Goal: Check status

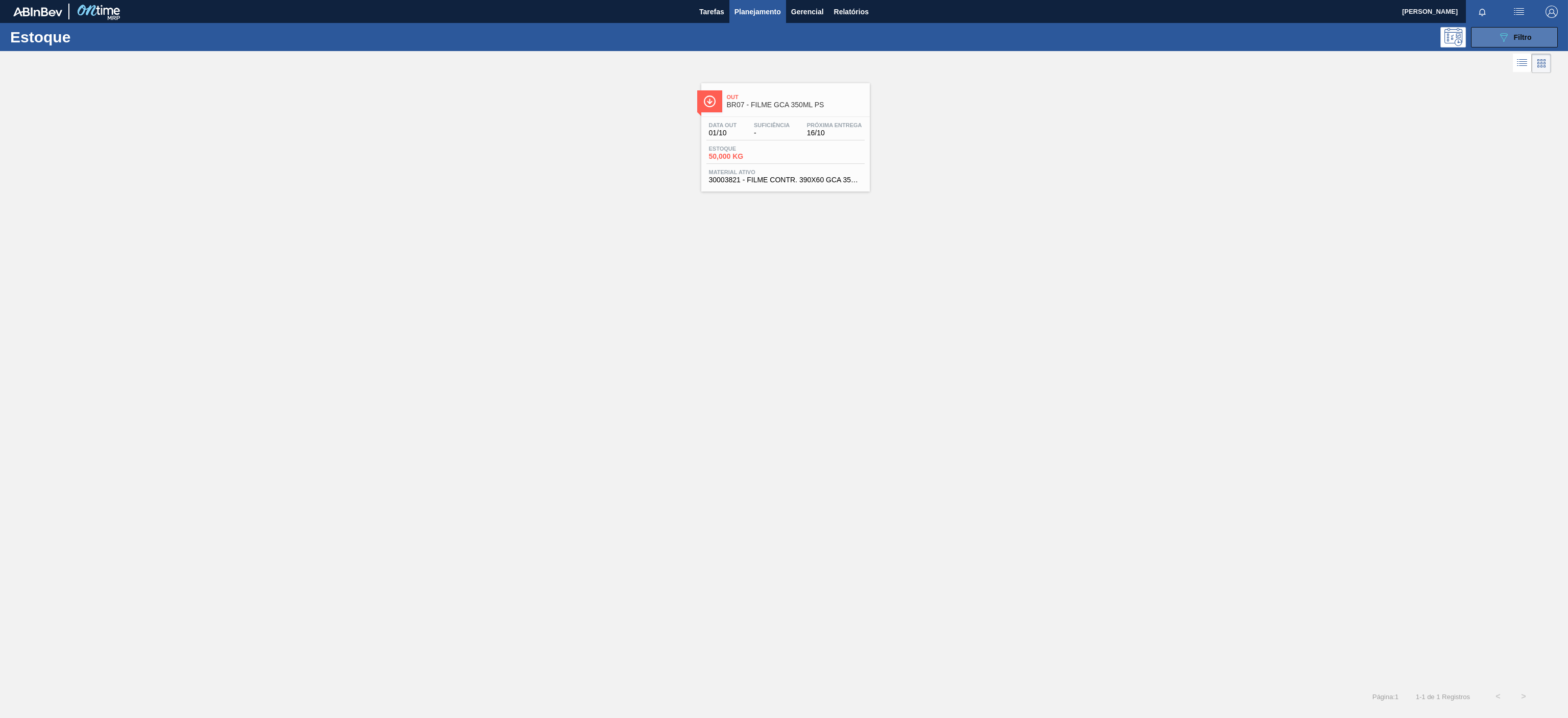
click at [1503, 36] on icon "089F7B8B-B2A5-4AFE-B5C0-19BA573D28AC" at bounding box center [1503, 38] width 12 height 13
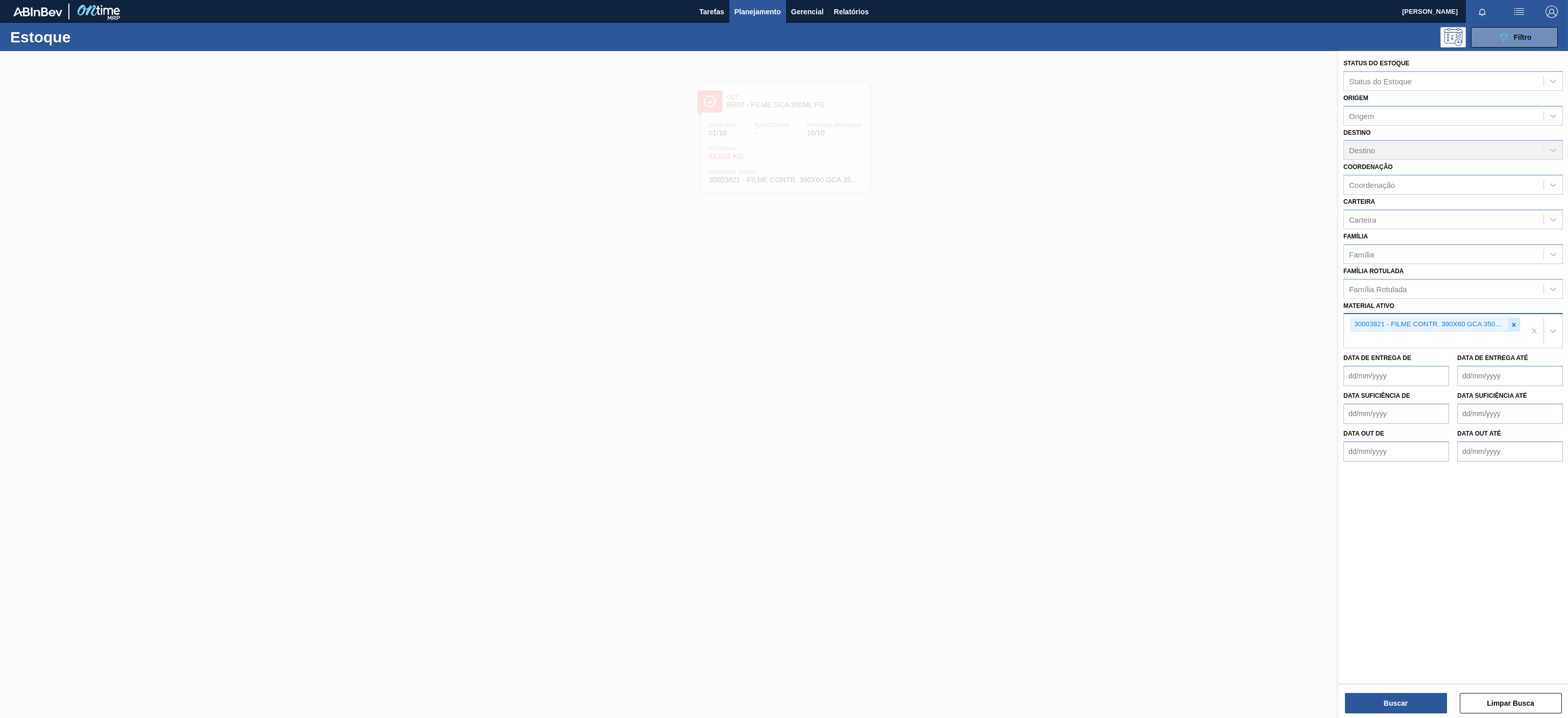
click at [1510, 322] on icon at bounding box center [1513, 324] width 7 height 7
paste ativo "30009782"
type ativo "30009782"
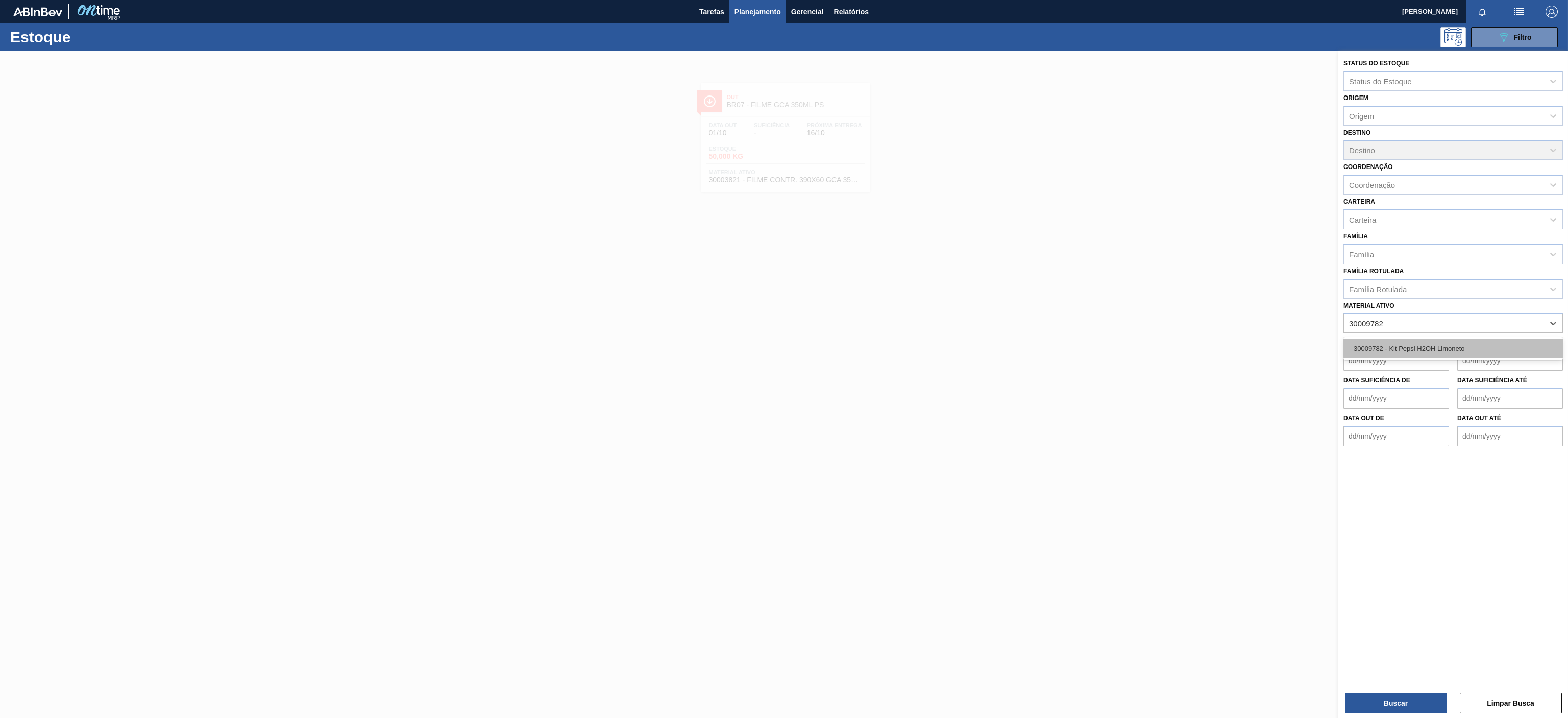
click at [1438, 357] on div "30009782 - Kit Pepsi H2OH Limoneto" at bounding box center [1452, 348] width 219 height 19
click at [1413, 702] on button "Buscar" at bounding box center [1395, 703] width 102 height 20
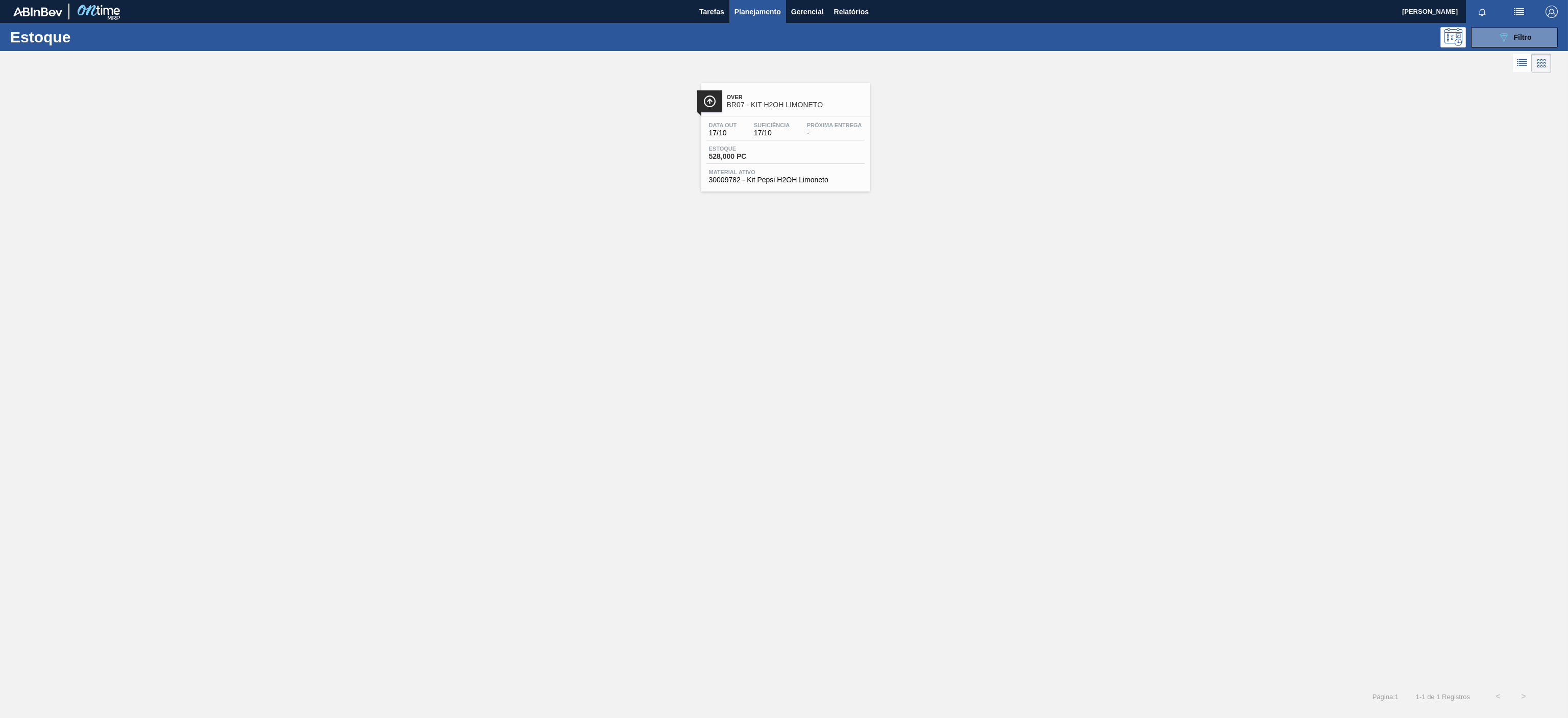
click at [799, 107] on span "BR07 - KIT H2OH LIMONETO" at bounding box center [796, 105] width 137 height 8
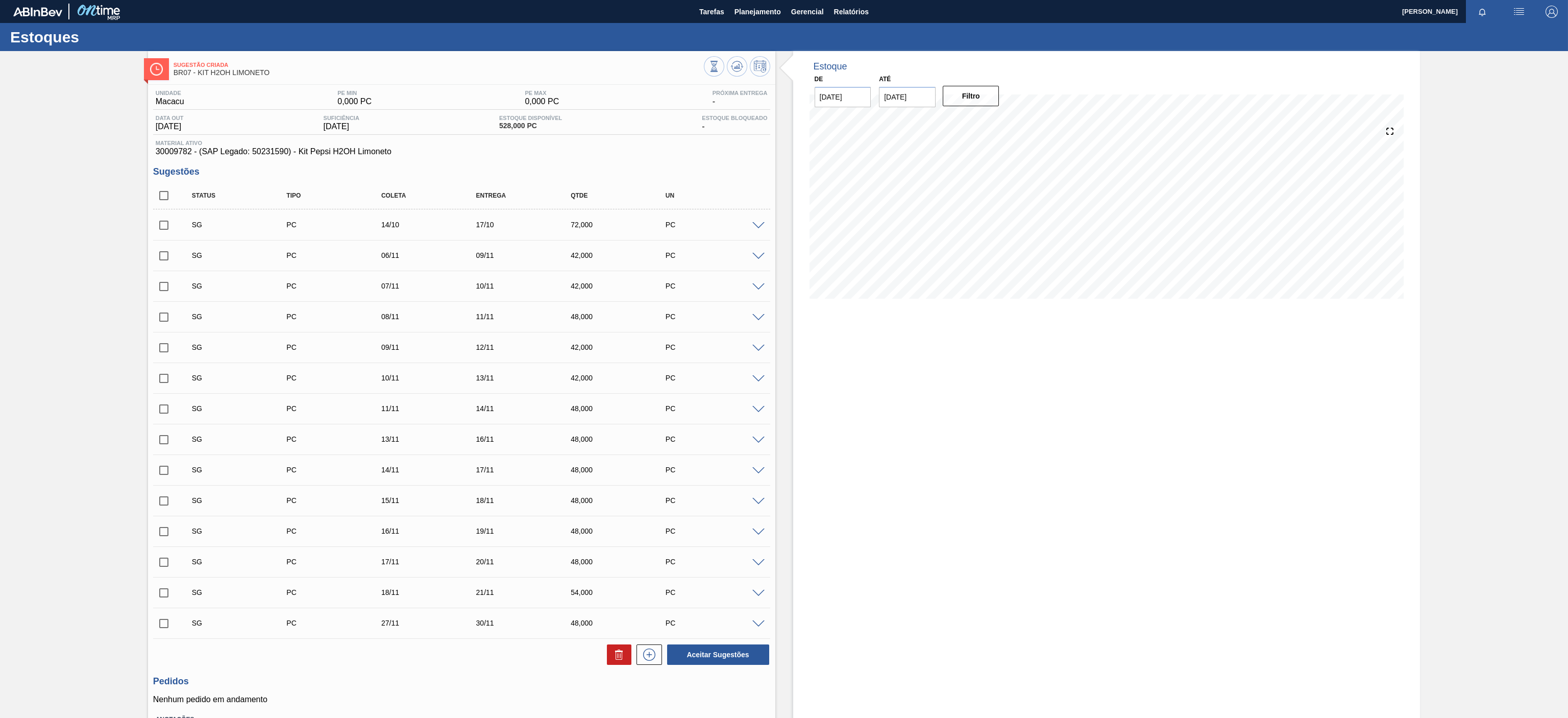
click at [1043, 359] on div "Estoque De [DATE] Até [DATE] Filtro 11/10 Projeção de Estoque 228 [DOMAIN_NAME]…" at bounding box center [1107, 423] width 627 height 745
